Goal: Information Seeking & Learning: Find specific fact

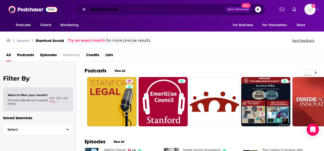
click at [116, 8] on input "Stanford Social" at bounding box center [156, 9] width 137 height 8
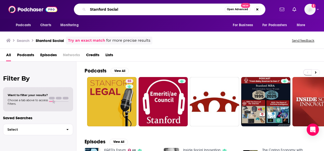
click at [116, 8] on input "Stanford Social" at bounding box center [156, 9] width 137 height 8
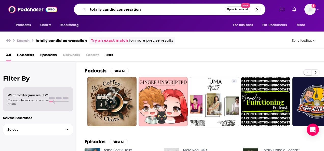
click at [101, 10] on input "totally candid conversation" at bounding box center [156, 9] width 137 height 8
paste input "NEWSMAKERS PODCAST"
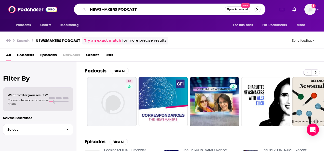
click at [91, 9] on input "NEWSMAKERS PODCAST" at bounding box center [156, 9] width 137 height 8
type input "CBN NEWSMAKERS PODCAST"
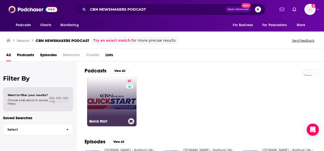
click at [124, 107] on link "61 Quick Start" at bounding box center [111, 101] width 49 height 49
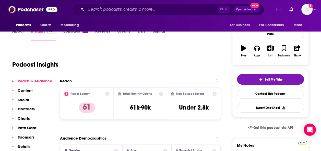
scroll to position [76, 0]
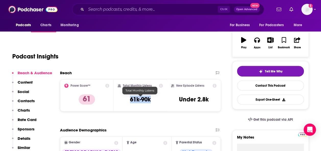
drag, startPoint x: 153, startPoint y: 101, endPoint x: 131, endPoint y: 101, distance: 22.4
click at [131, 101] on div "Total Monthly Listens 61k-90k" at bounding box center [140, 95] width 45 height 23
copy h3 "61k-90k"
